Goal: Check status: Check status

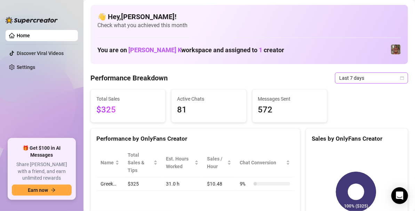
click at [400, 77] on icon "calendar" at bounding box center [402, 78] width 4 height 4
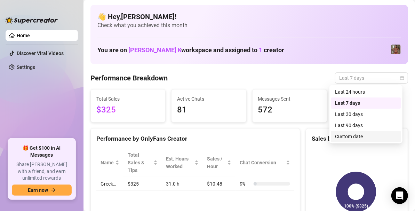
click at [354, 136] on div "Custom date" at bounding box center [366, 136] width 62 height 8
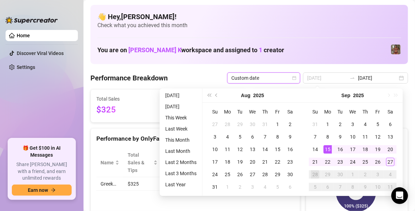
type input "[DATE]"
click at [330, 148] on div "15" at bounding box center [327, 149] width 8 height 8
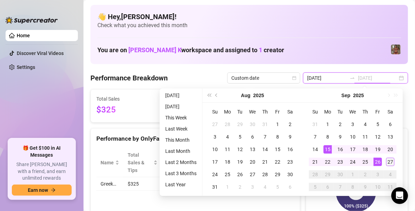
type input "[DATE]"
click at [386, 162] on div "27" at bounding box center [390, 161] width 8 height 8
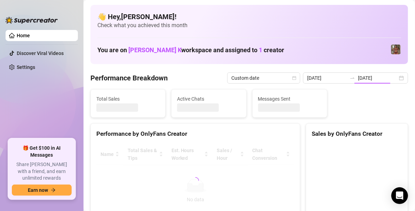
type input "[DATE]"
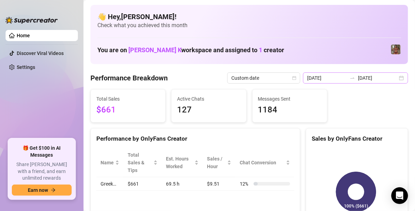
click at [393, 81] on div "[DATE] [DATE]" at bounding box center [355, 77] width 105 height 11
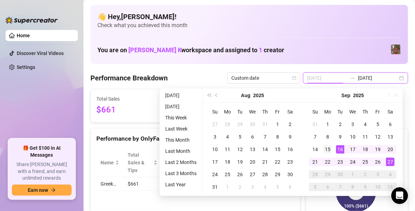
type input "[DATE]"
click at [329, 149] on div "15" at bounding box center [327, 149] width 8 height 8
type input "[DATE]"
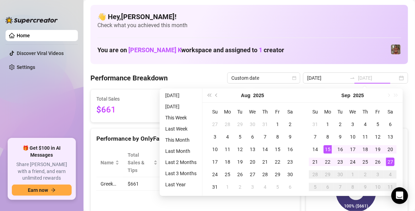
click at [387, 161] on div "27" at bounding box center [390, 161] width 8 height 8
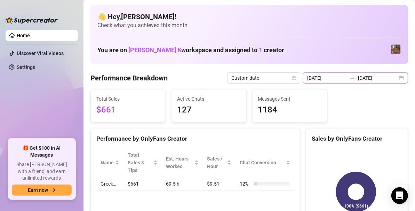
click at [393, 76] on div "[DATE] [DATE]" at bounding box center [355, 77] width 105 height 11
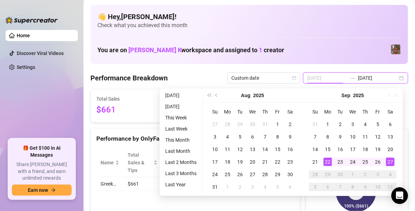
type input "[DATE]"
click at [325, 161] on div "22" at bounding box center [327, 161] width 8 height 8
type input "[DATE]"
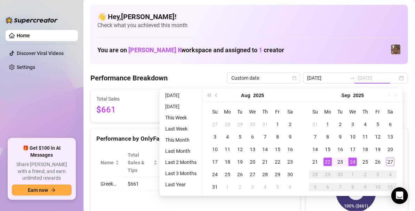
click at [352, 165] on div "24" at bounding box center [352, 161] width 8 height 8
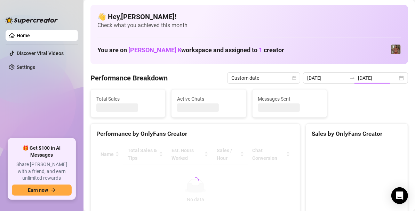
type input "[DATE]"
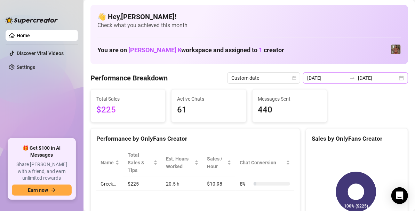
click at [393, 80] on div "[DATE] [DATE]" at bounding box center [355, 77] width 105 height 11
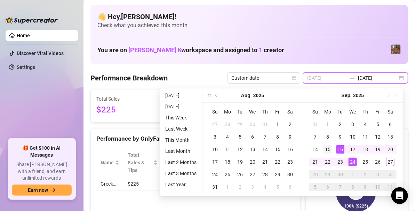
type input "[DATE]"
click at [331, 152] on td "15" at bounding box center [327, 149] width 13 height 13
type input "[DATE]"
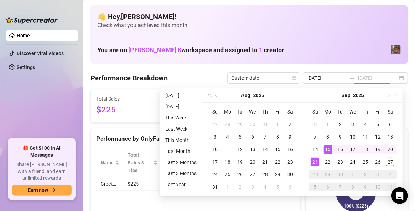
click at [315, 162] on div "21" at bounding box center [315, 161] width 8 height 8
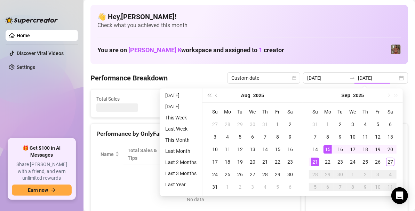
type input "[DATE]"
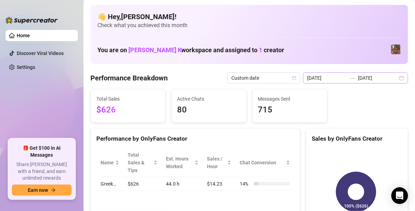
click at [394, 80] on div "[DATE] [DATE]" at bounding box center [355, 77] width 105 height 11
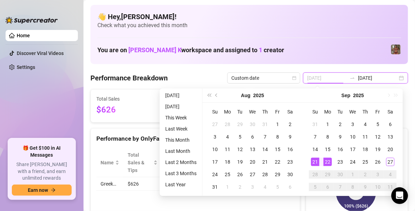
type input "[DATE]"
click at [328, 160] on div "22" at bounding box center [327, 161] width 8 height 8
type input "[DATE]"
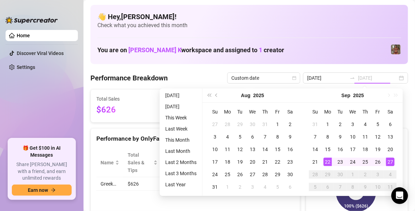
click at [390, 163] on div "27" at bounding box center [390, 161] width 8 height 8
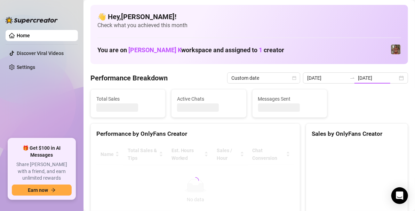
type input "[DATE]"
